Goal: Check status: Check status

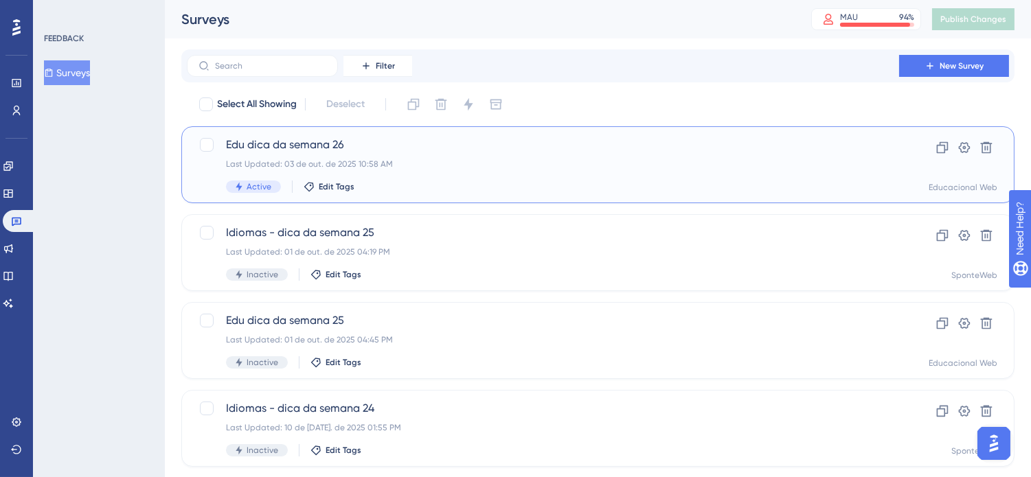
click at [417, 173] on div "Edu dica da semana 26 Last Updated: 03 de out. de 2025 10:58 AM Active Edit Tags" at bounding box center [543, 165] width 634 height 56
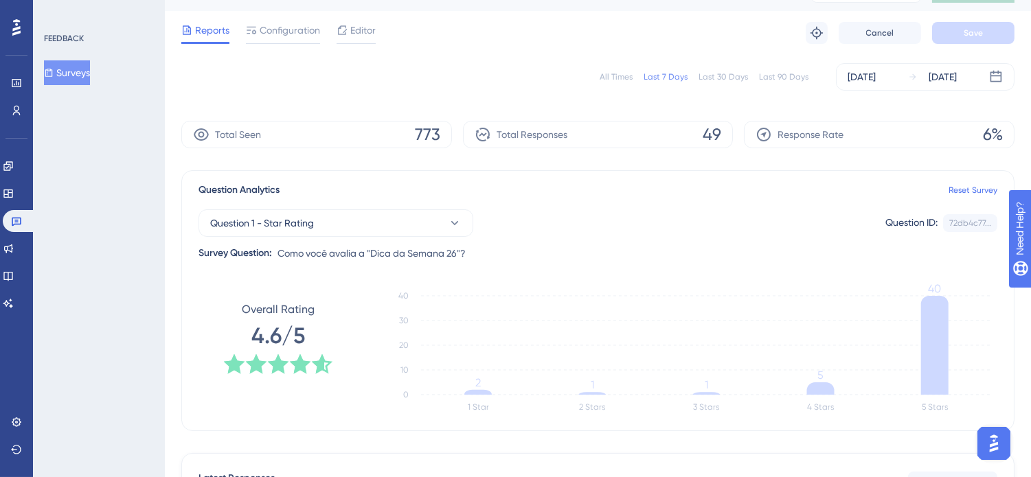
scroll to position [25, 0]
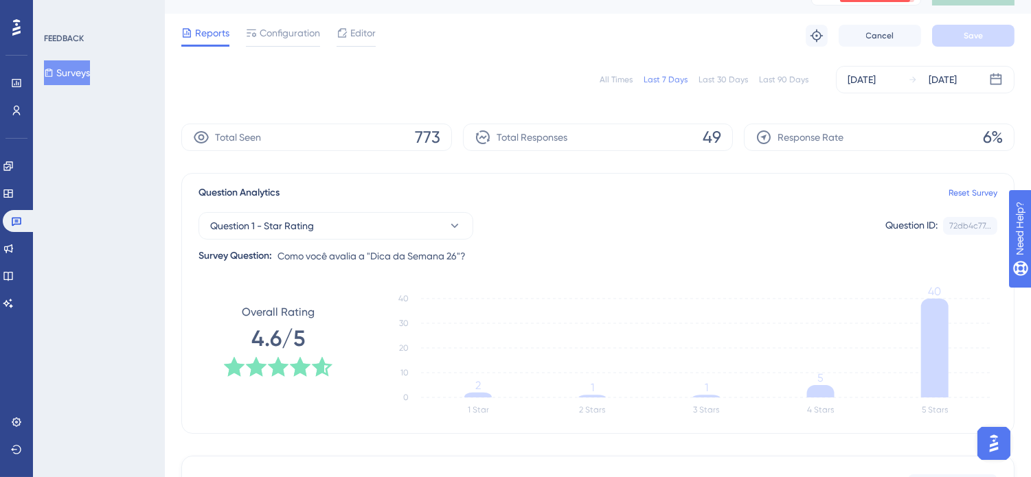
click at [621, 80] on div "All Times" at bounding box center [615, 79] width 33 height 11
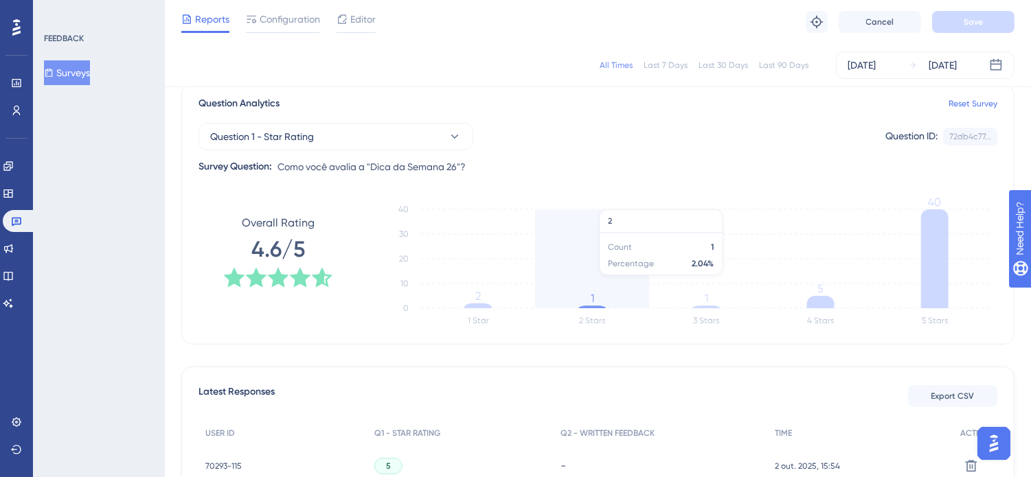
scroll to position [101, 0]
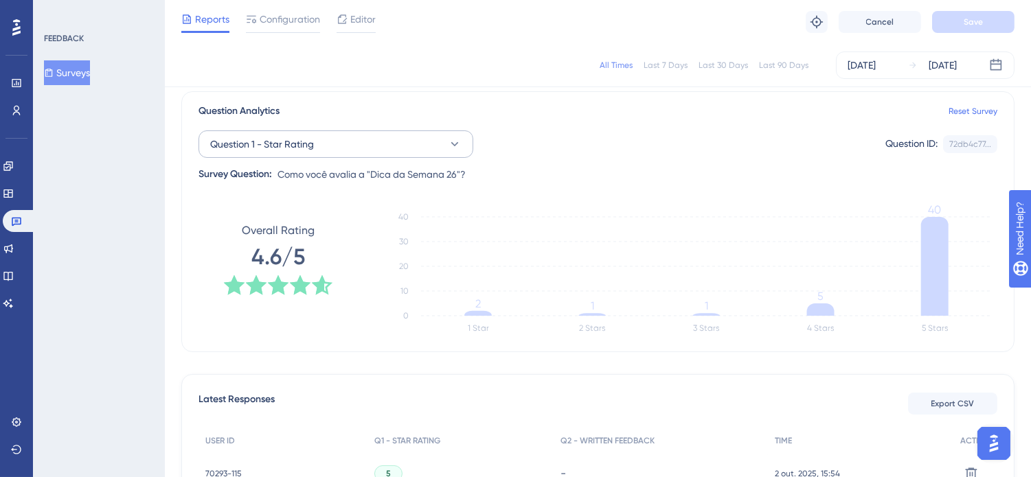
click at [456, 159] on div "Question 1 - Star Rating Question ID: 72db4c77... Copy Survey Question: Como vo…" at bounding box center [597, 150] width 799 height 63
click at [452, 146] on icon at bounding box center [455, 144] width 14 height 14
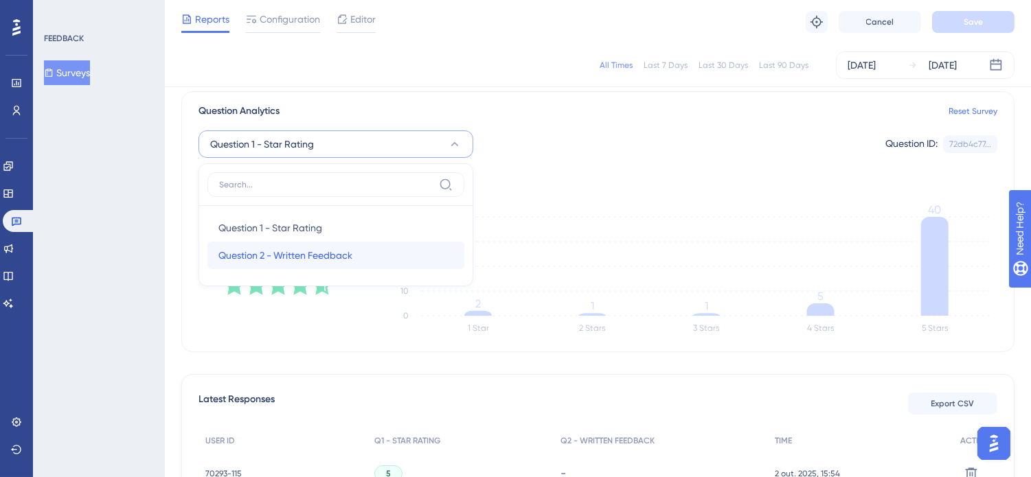
click at [288, 255] on span "Question 2 - Written Feedback" at bounding box center [285, 255] width 134 height 16
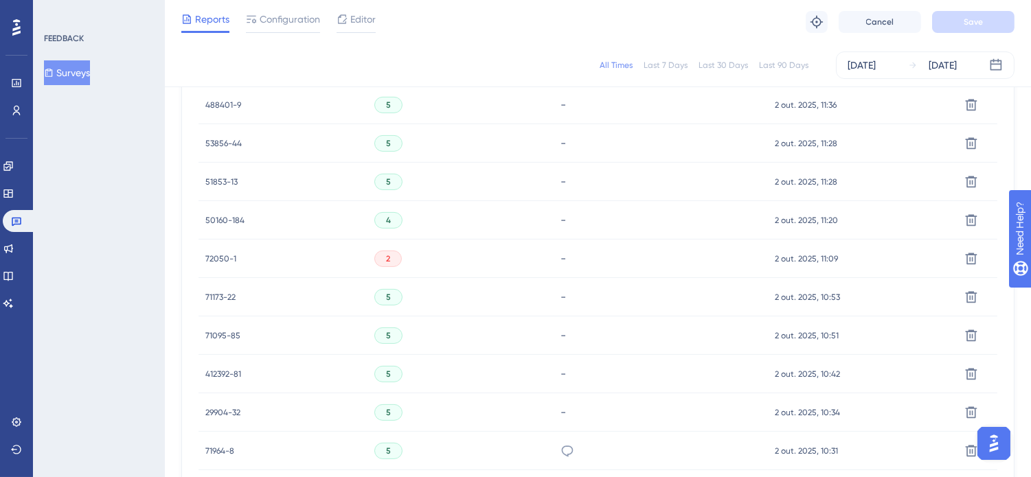
scroll to position [941, 0]
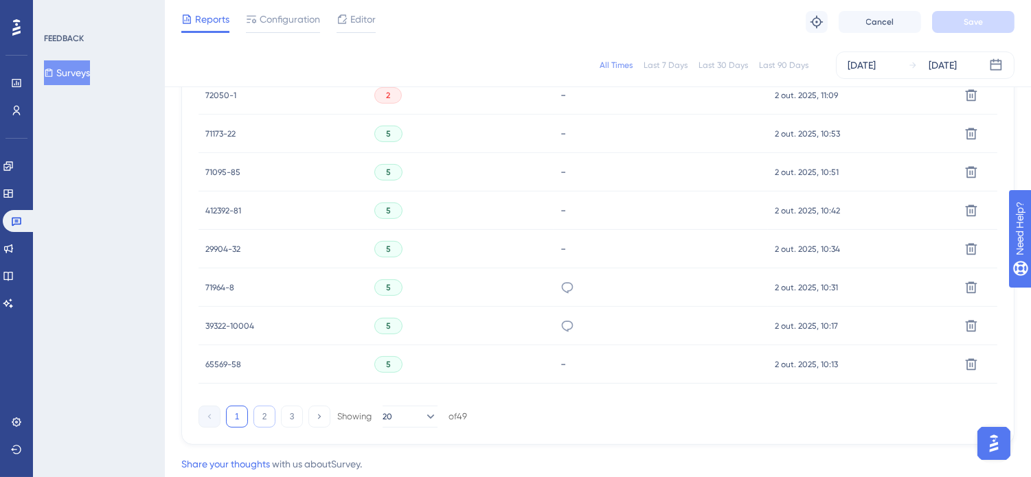
click at [258, 419] on button "2" at bounding box center [264, 417] width 22 height 22
click at [293, 420] on button "3" at bounding box center [292, 417] width 22 height 22
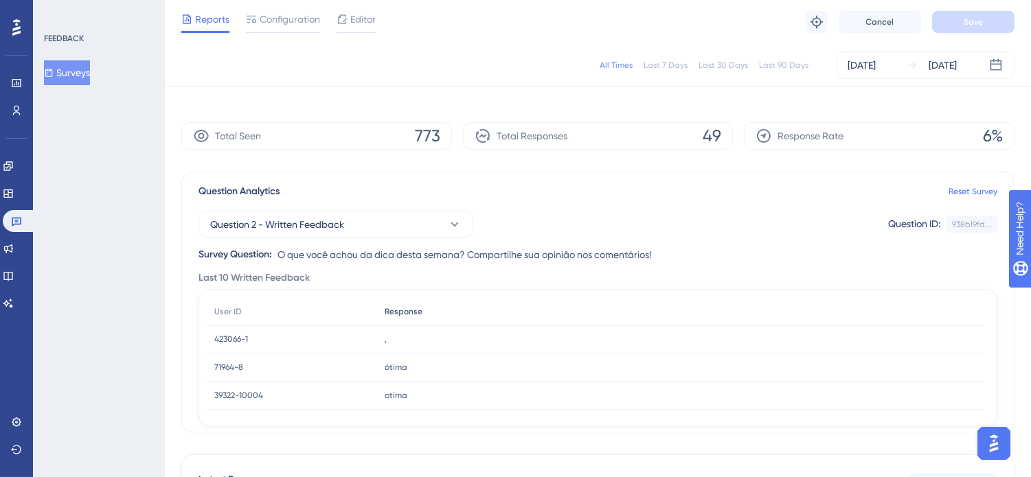
scroll to position [0, 0]
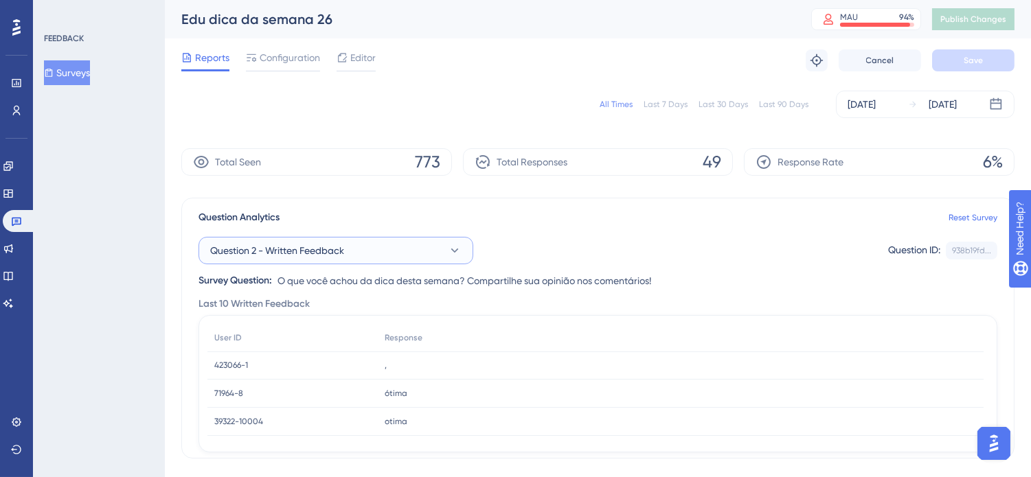
click at [339, 256] on span "Question 2 - Written Feedback" at bounding box center [277, 250] width 134 height 16
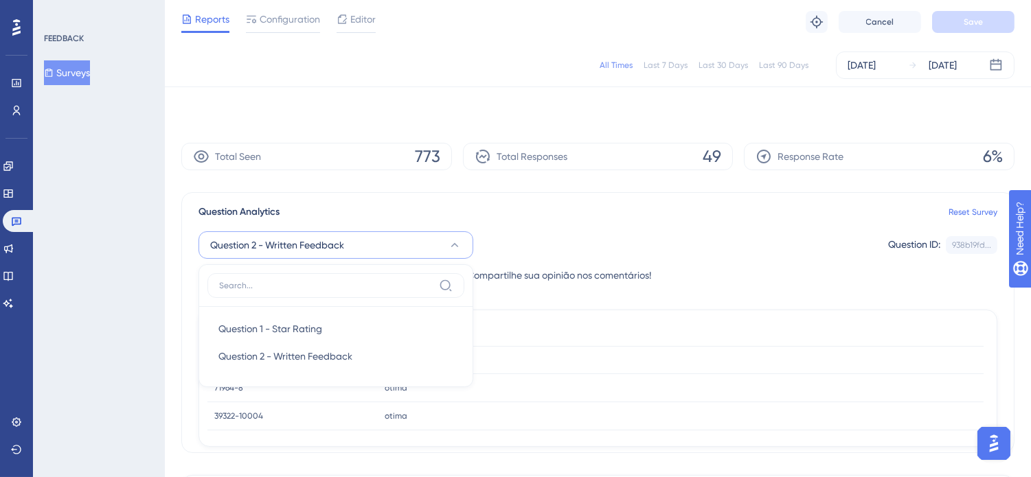
scroll to position [92, 0]
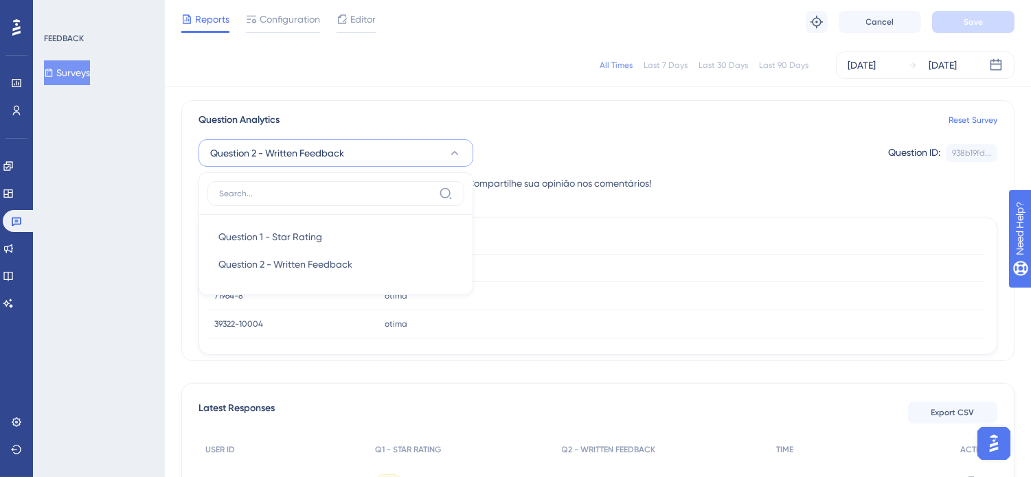
click at [784, 201] on div "Last 10 Written Feedback" at bounding box center [597, 206] width 799 height 16
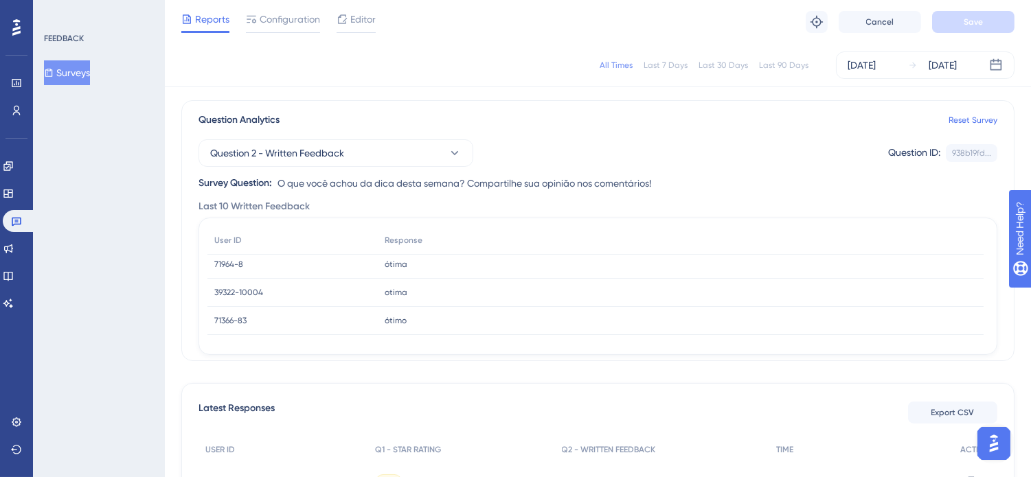
scroll to position [30, 0]
click at [69, 318] on div "FEEDBACK Surveys" at bounding box center [99, 238] width 132 height 477
